Goal: Task Accomplishment & Management: Use online tool/utility

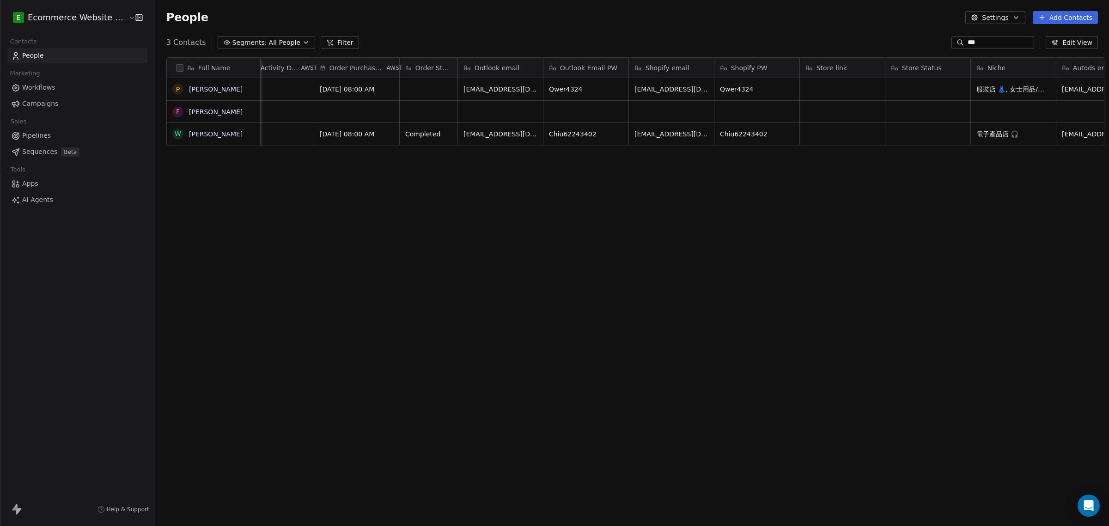
scroll to position [0, 850]
click at [830, 92] on div "grid" at bounding box center [842, 89] width 85 height 22
click at [826, 132] on html "E Ecommerce Website Builder Contacts People Marketing Workflows Campaigns Sales…" at bounding box center [554, 263] width 1109 height 526
click at [826, 132] on div "grid" at bounding box center [842, 134] width 85 height 22
type textarea "**********"
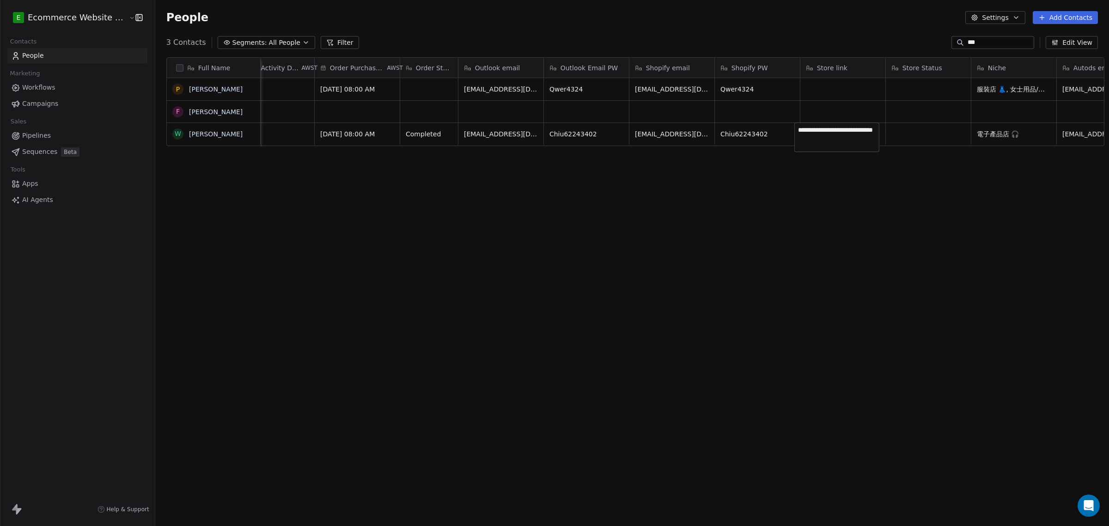
click at [817, 216] on html "E Ecommerce Website Builder Contacts People Marketing Workflows Campaigns Sales…" at bounding box center [554, 263] width 1109 height 526
type textarea "*********"
click at [922, 209] on html "E Ecommerce Website Builder Contacts People Marketing Workflows Campaigns Sales…" at bounding box center [554, 263] width 1109 height 526
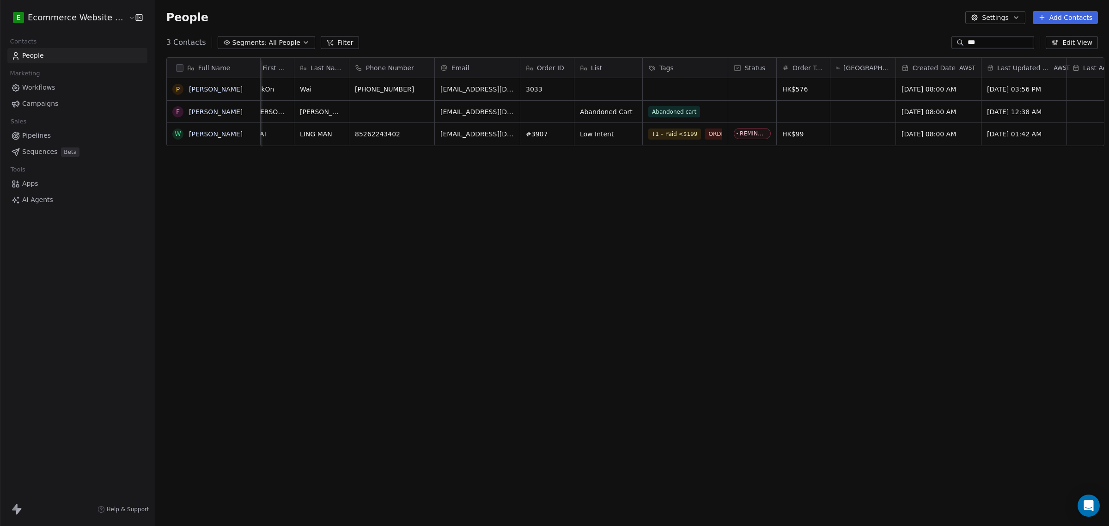
scroll to position [0, 10]
click at [735, 141] on div "REMINDED TO BOOK" at bounding box center [782, 134] width 102 height 22
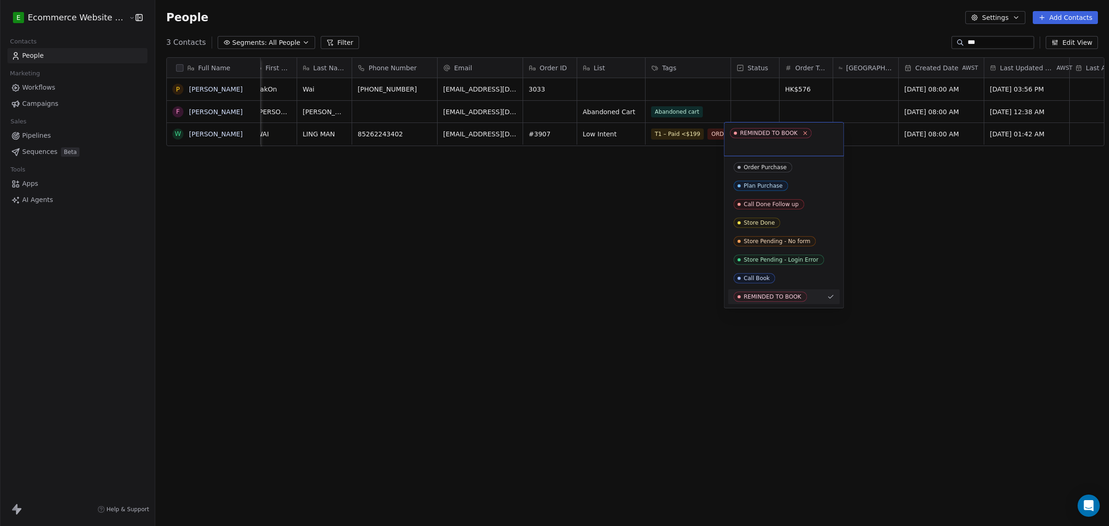
click at [802, 132] on icon at bounding box center [805, 133] width 6 height 6
click at [768, 215] on div "Store Done" at bounding box center [759, 211] width 31 height 6
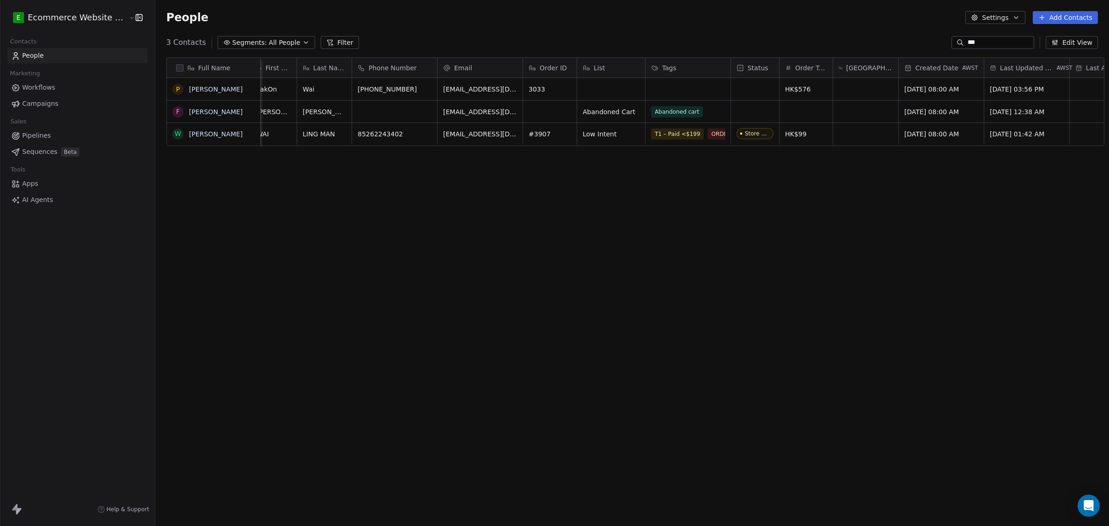
click at [676, 208] on div "Full Name P PakOn [PERSON_NAME] [PERSON_NAME] W [PERSON_NAME] MAN First Name La…" at bounding box center [632, 281] width 954 height 463
click at [712, 140] on div "T1 – Paid <$199 ORDERED, NOT YET BOOKED Low Intent (by price)" at bounding box center [707, 147] width 110 height 41
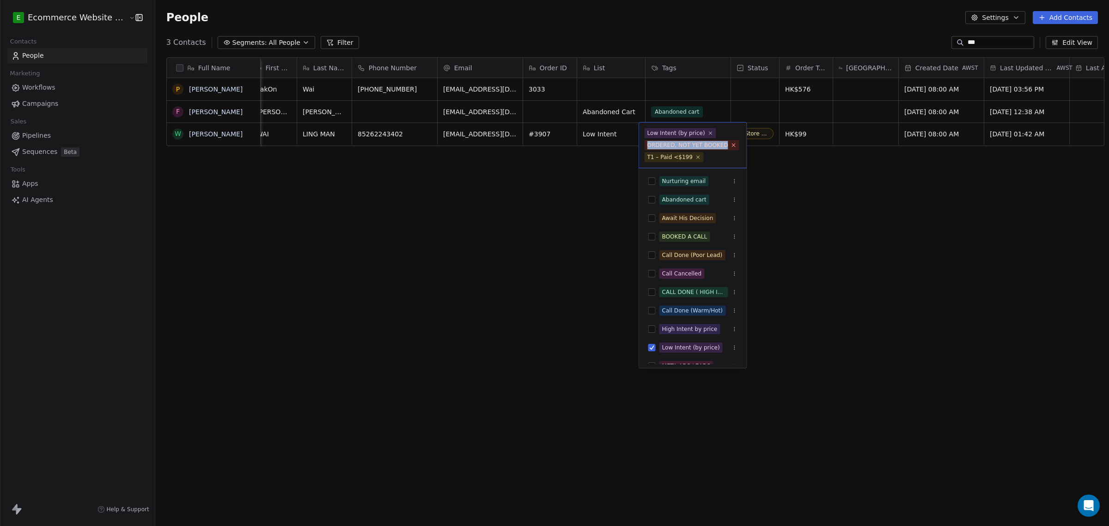
click at [731, 146] on icon at bounding box center [734, 145] width 6 height 6
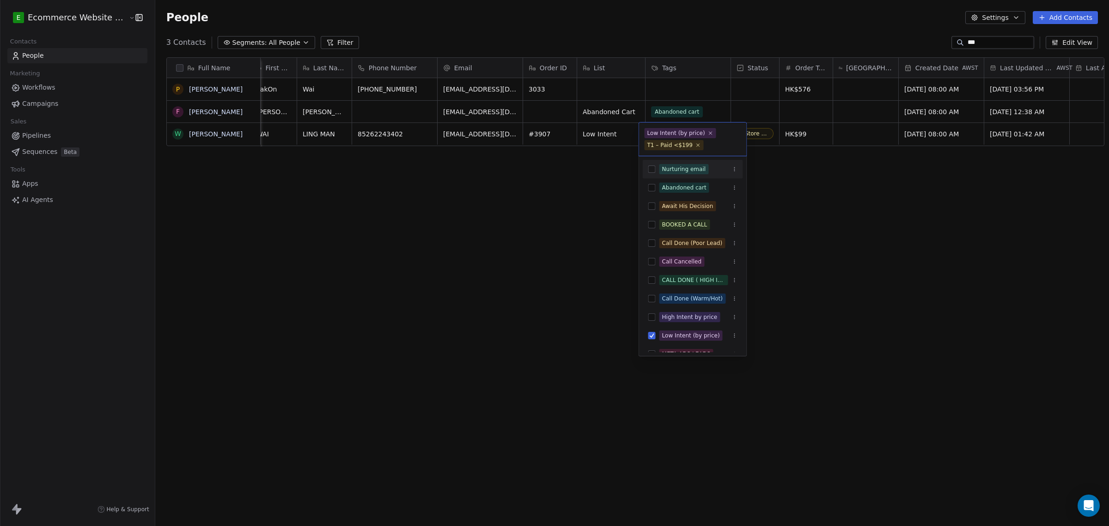
click at [592, 206] on html "E Ecommerce Website Builder Contacts People Marketing Workflows Campaigns Sales…" at bounding box center [554, 263] width 1109 height 526
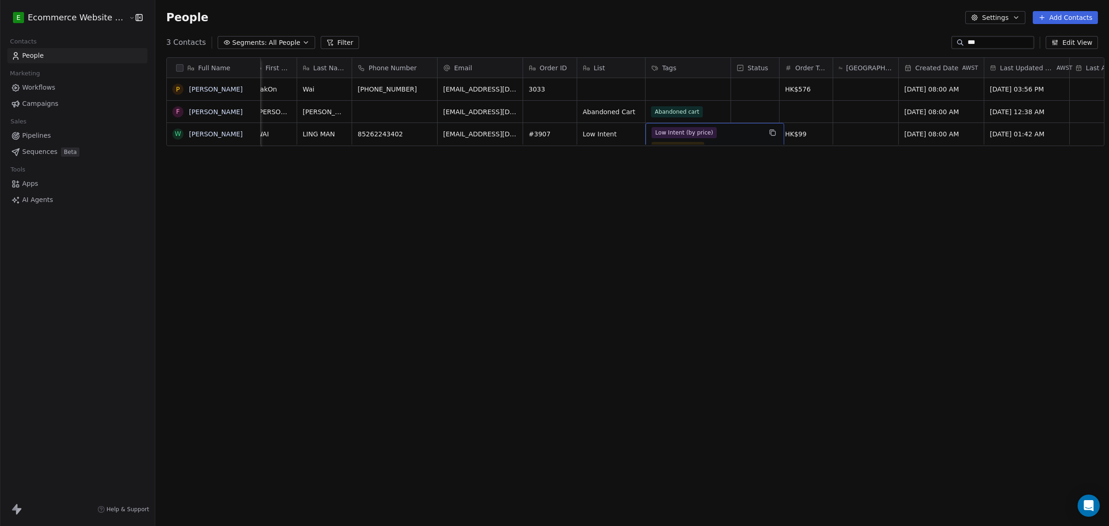
click at [691, 142] on span "T1 – Paid <$199" at bounding box center [678, 147] width 53 height 11
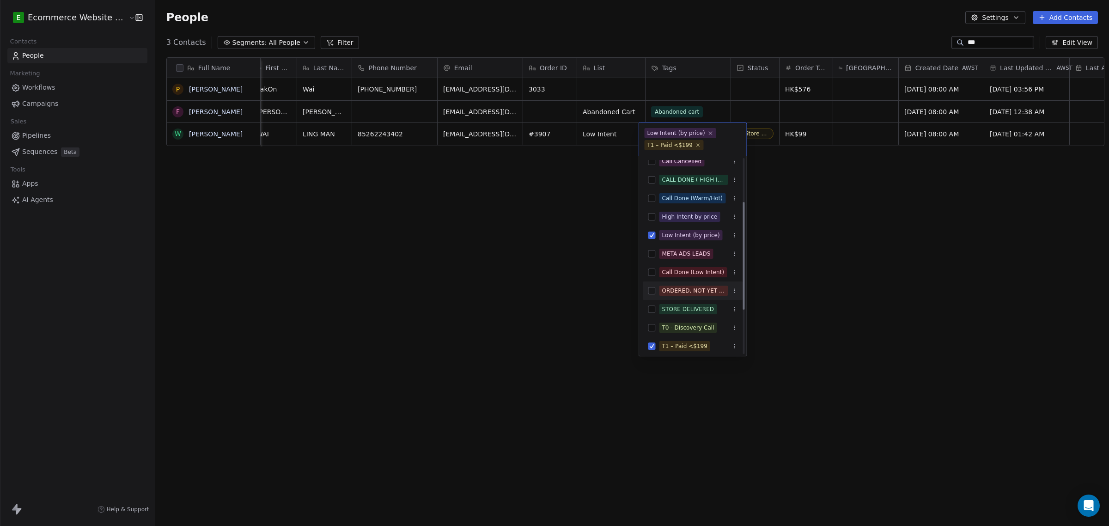
scroll to position [43, 0]
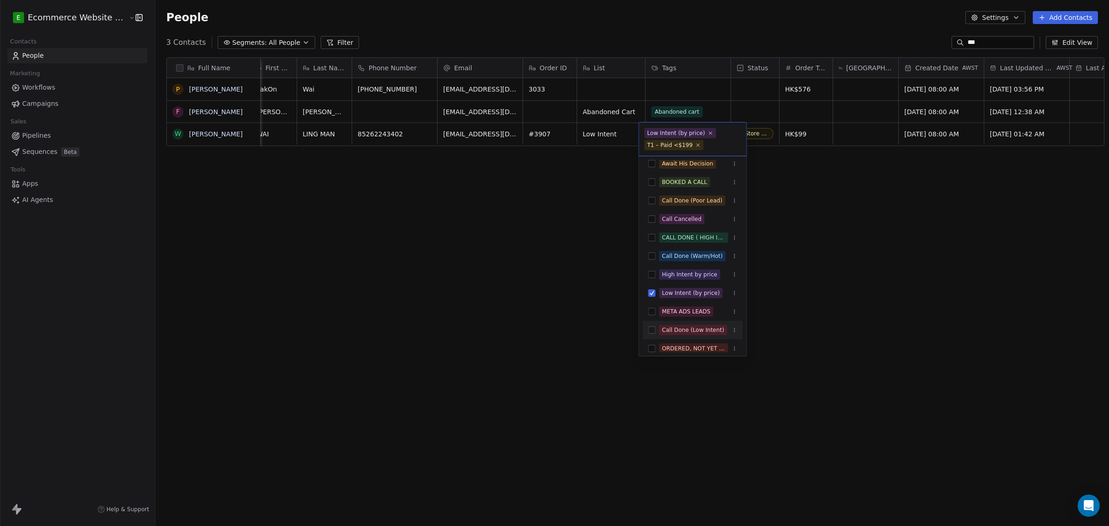
click at [650, 334] on div "Call Done (Low Intent)" at bounding box center [693, 330] width 100 height 15
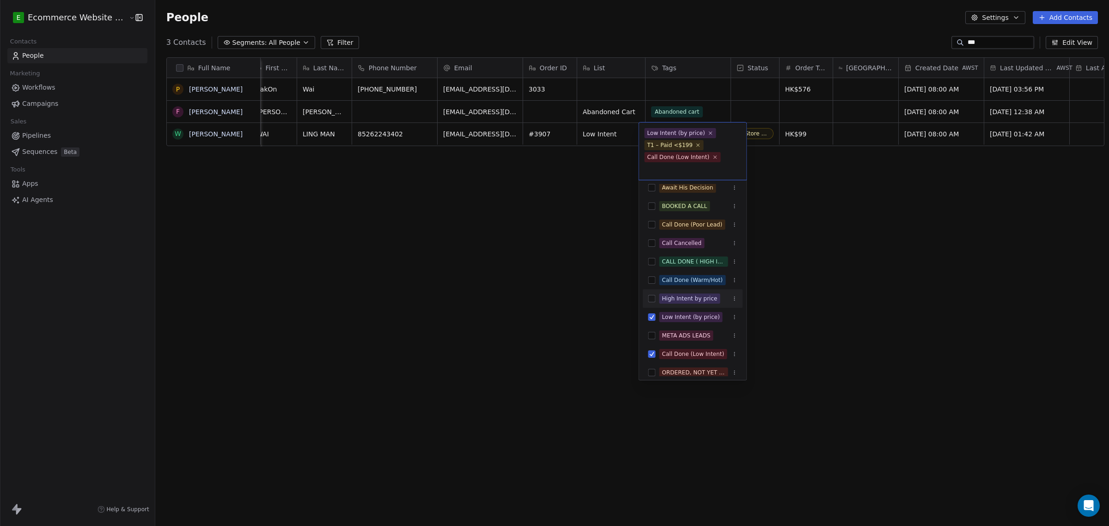
click at [825, 298] on html "E Ecommerce Website Builder Contacts People Marketing Workflows Campaigns Sales…" at bounding box center [554, 263] width 1109 height 526
